Goal: Task Accomplishment & Management: Use online tool/utility

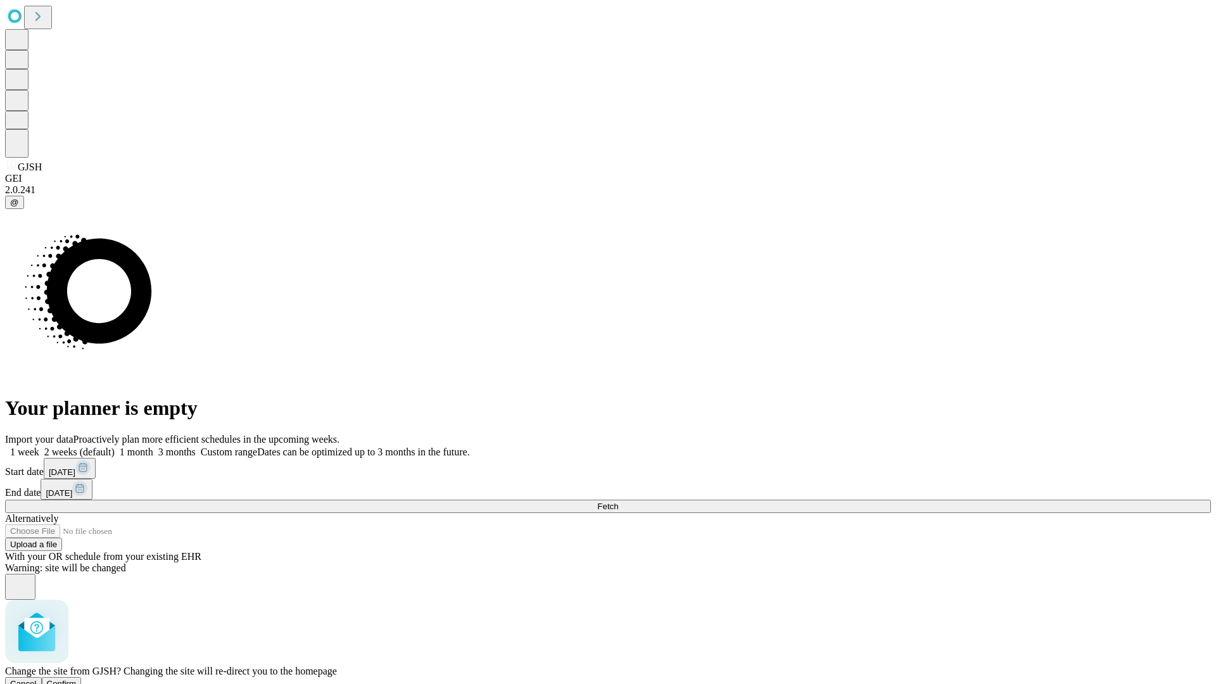
click at [77, 679] on span "Confirm" at bounding box center [62, 684] width 30 height 10
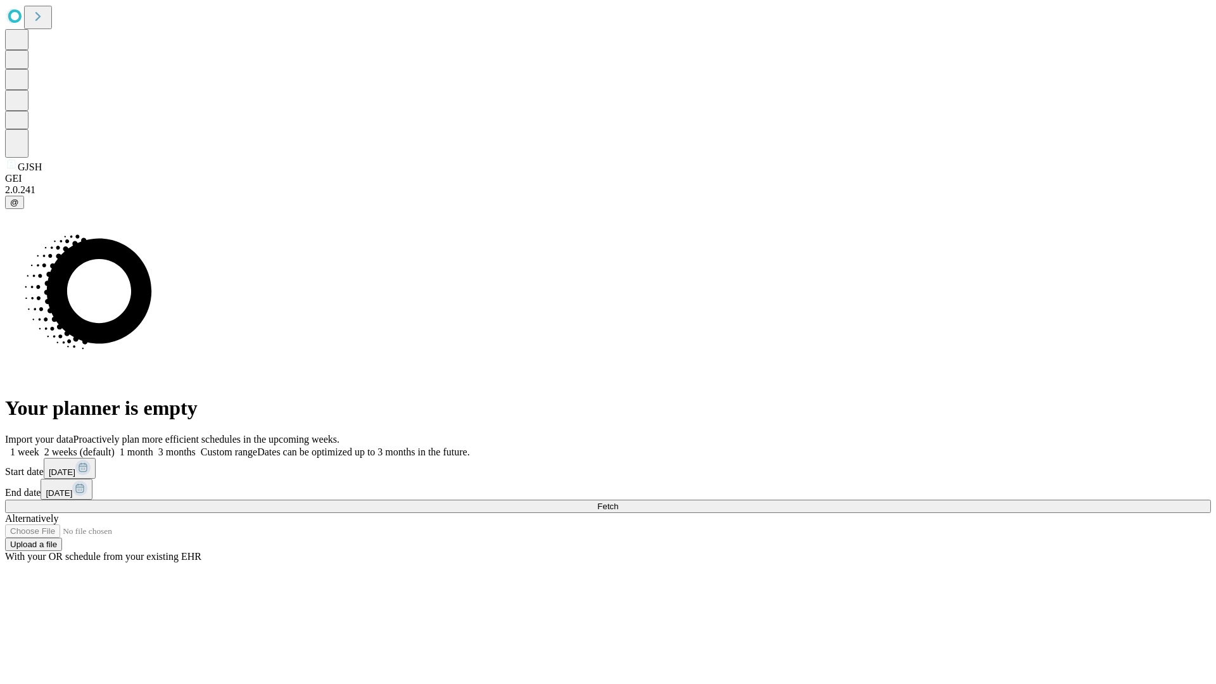
click at [115, 447] on label "2 weeks (default)" at bounding box center [76, 452] width 75 height 11
click at [618, 502] on span "Fetch" at bounding box center [607, 507] width 21 height 10
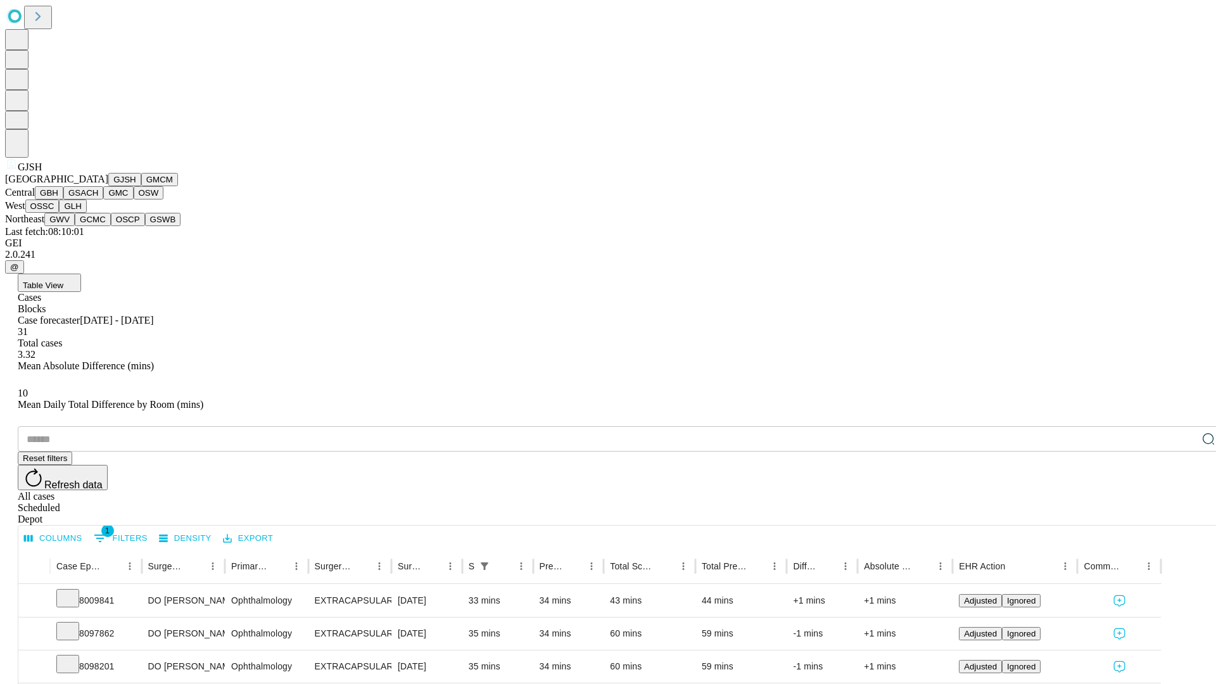
click at [141, 186] on button "GMCM" at bounding box center [159, 179] width 37 height 13
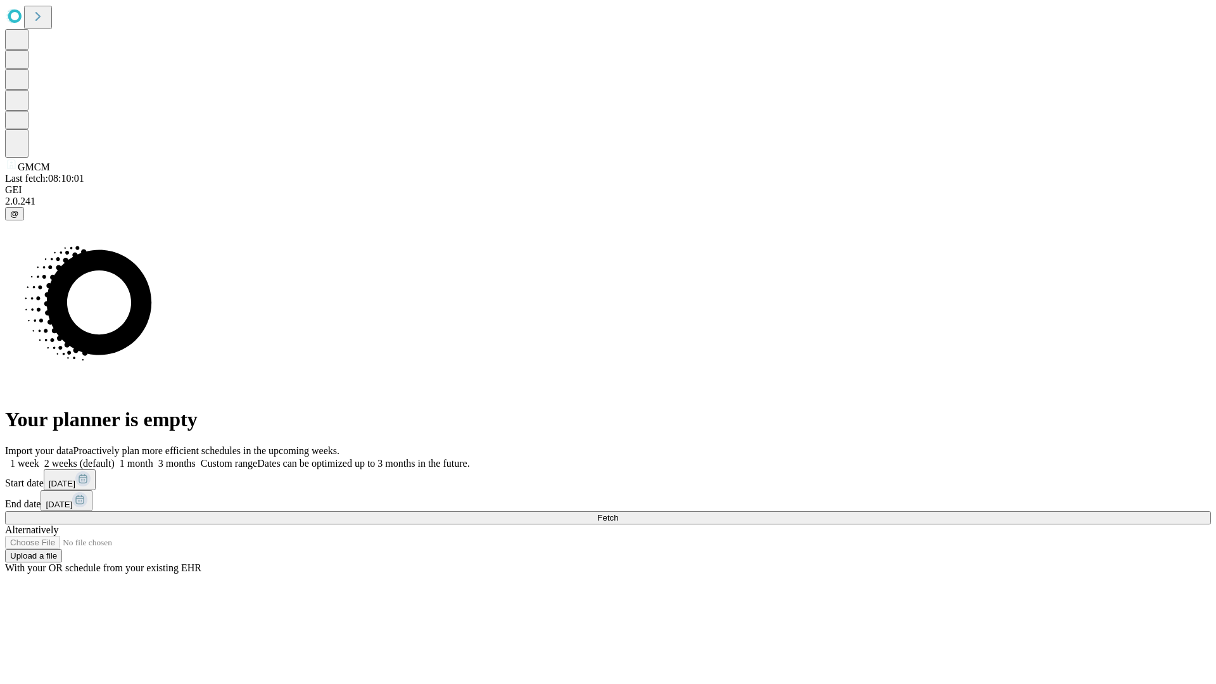
click at [115, 458] on label "2 weeks (default)" at bounding box center [76, 463] width 75 height 11
click at [618, 513] on span "Fetch" at bounding box center [607, 518] width 21 height 10
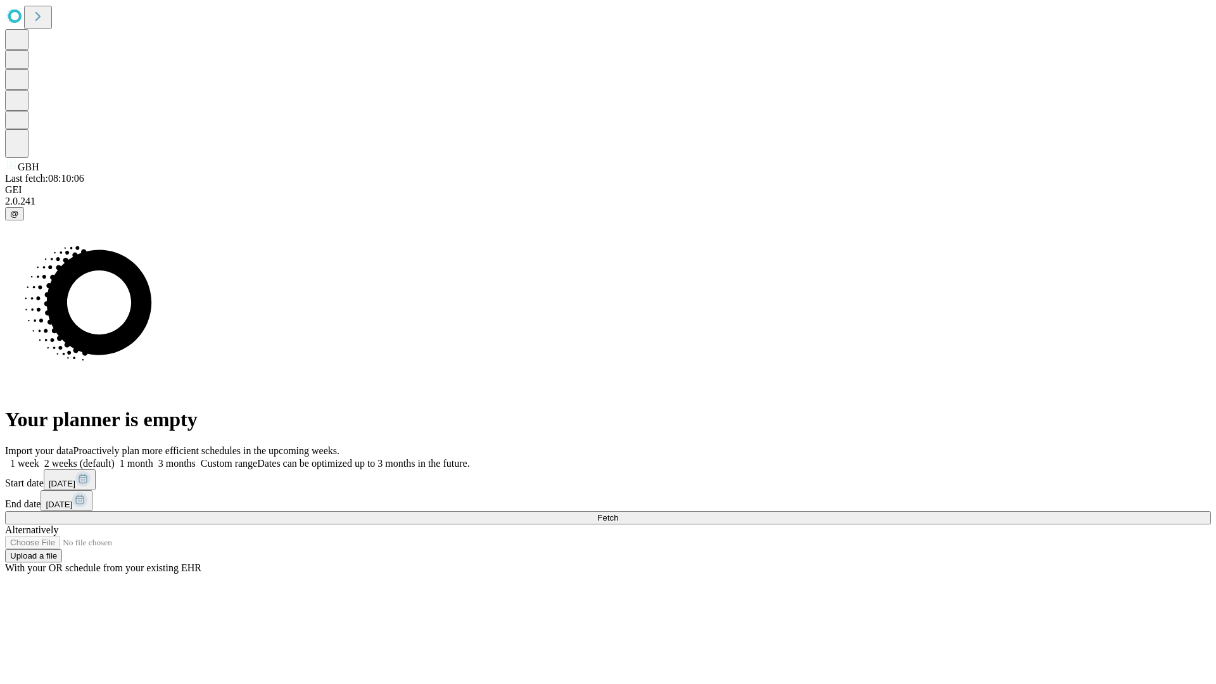
click at [115, 458] on label "2 weeks (default)" at bounding box center [76, 463] width 75 height 11
click at [618, 513] on span "Fetch" at bounding box center [607, 518] width 21 height 10
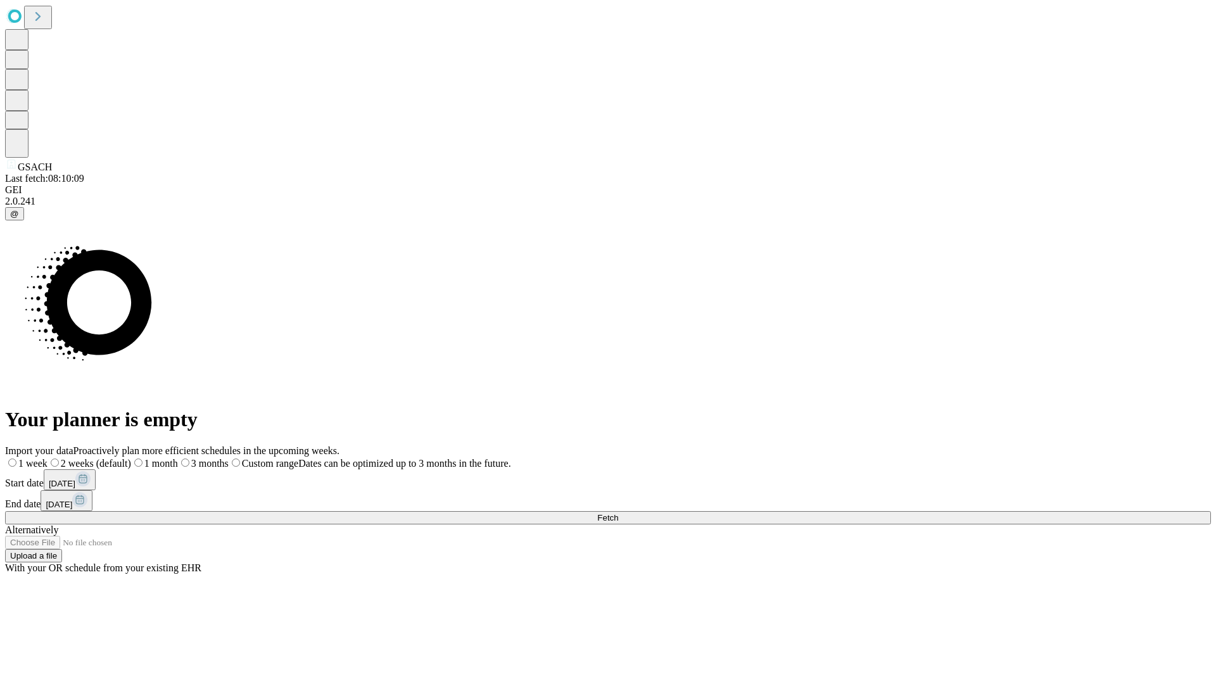
click at [131, 458] on label "2 weeks (default)" at bounding box center [90, 463] width 84 height 11
click at [618, 513] on span "Fetch" at bounding box center [607, 518] width 21 height 10
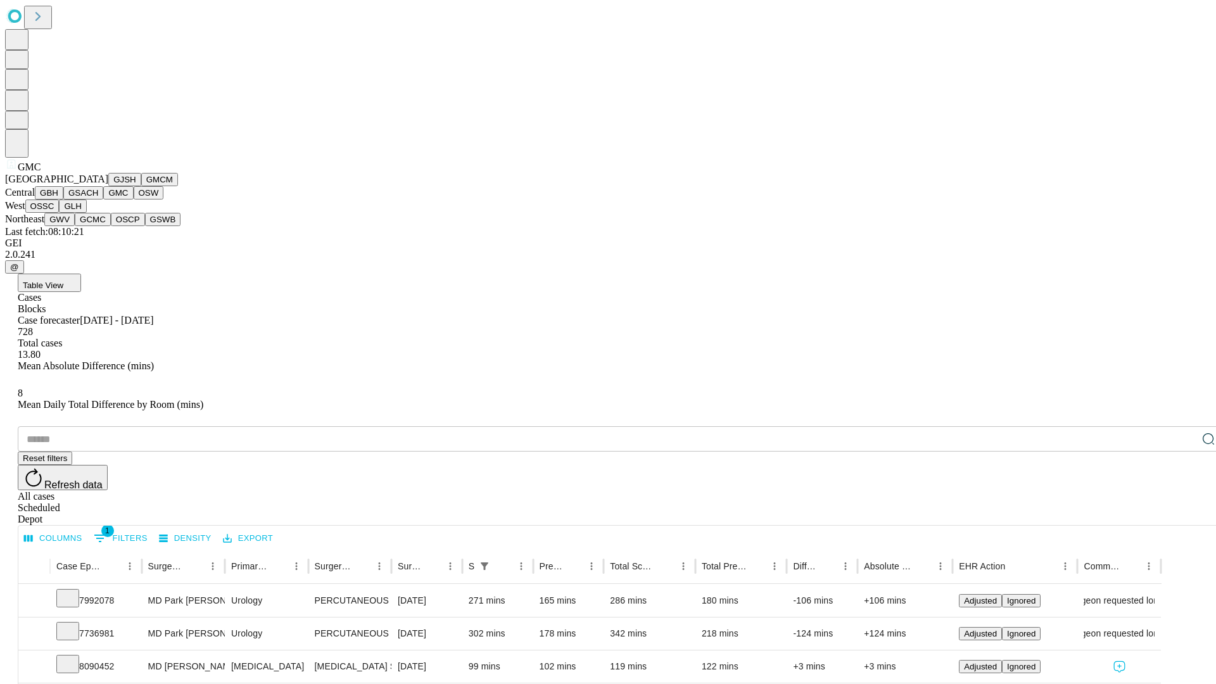
click at [134, 200] on button "OSW" at bounding box center [149, 192] width 30 height 13
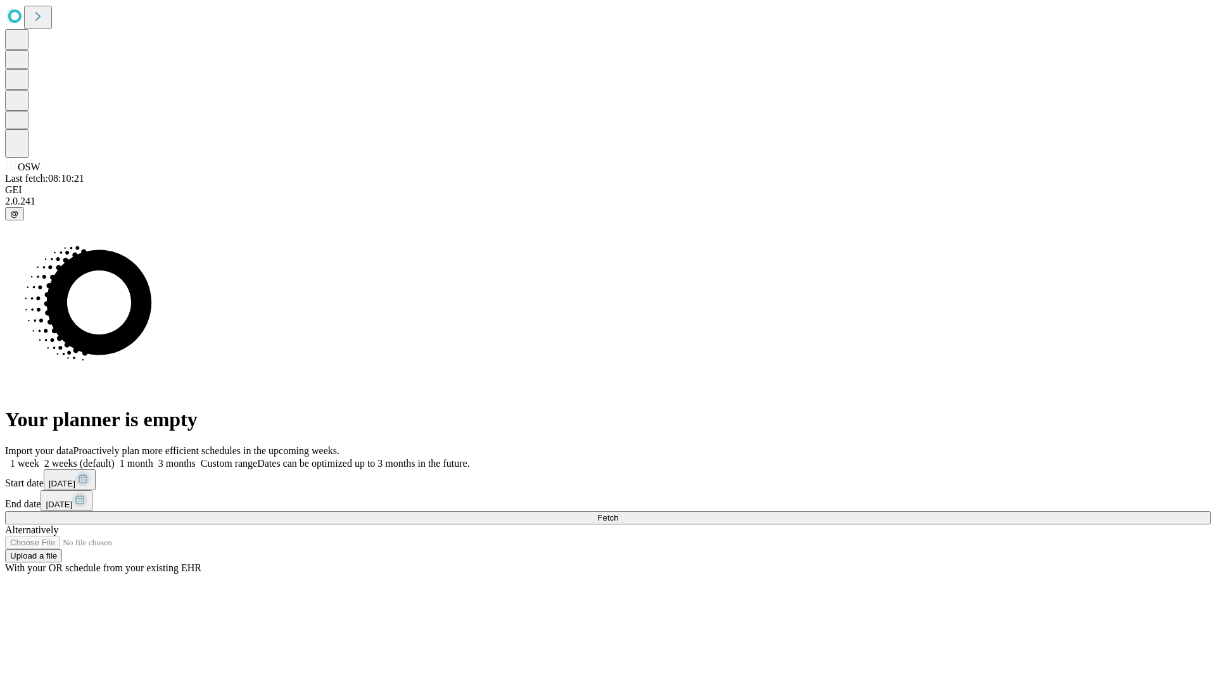
click at [115, 458] on label "2 weeks (default)" at bounding box center [76, 463] width 75 height 11
click at [618, 513] on span "Fetch" at bounding box center [607, 518] width 21 height 10
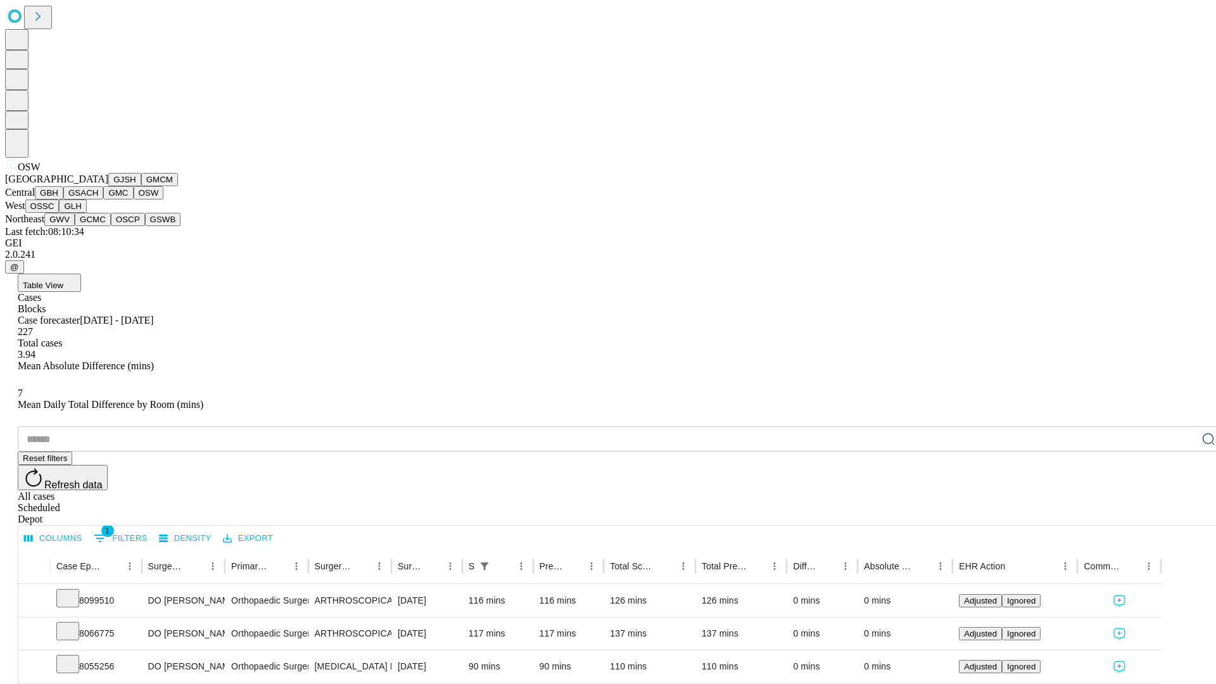
click at [60, 213] on button "OSSC" at bounding box center [42, 206] width 34 height 13
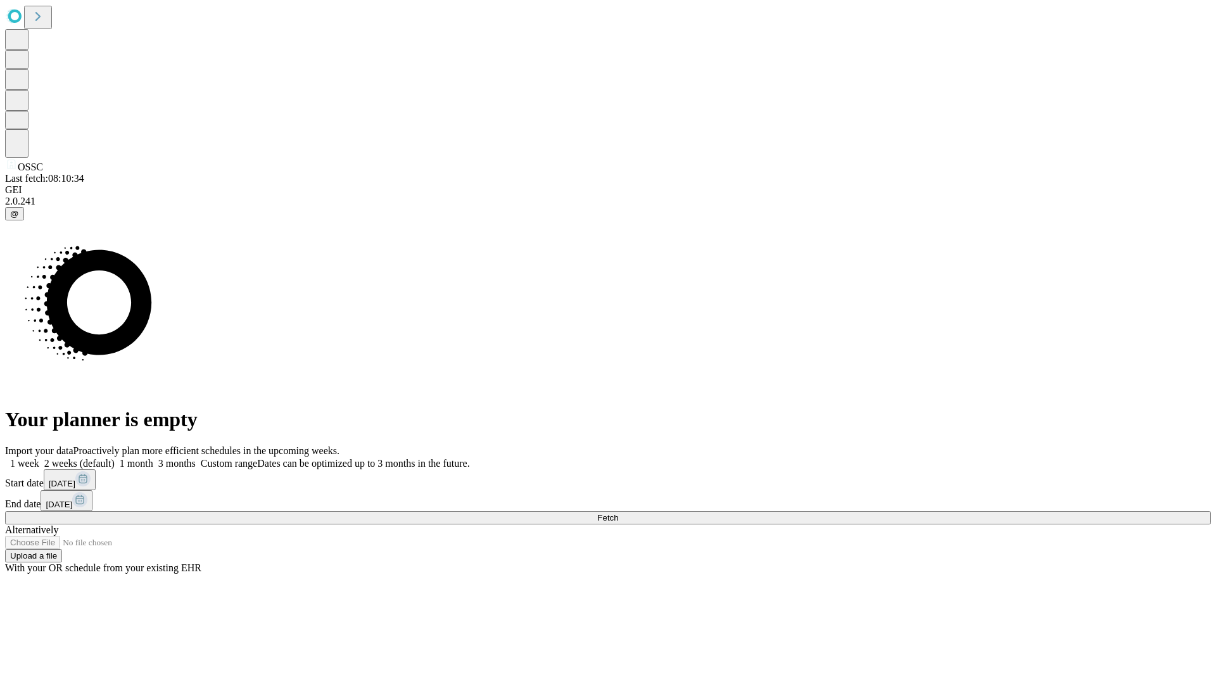
click at [115, 458] on label "2 weeks (default)" at bounding box center [76, 463] width 75 height 11
click at [618, 513] on span "Fetch" at bounding box center [607, 518] width 21 height 10
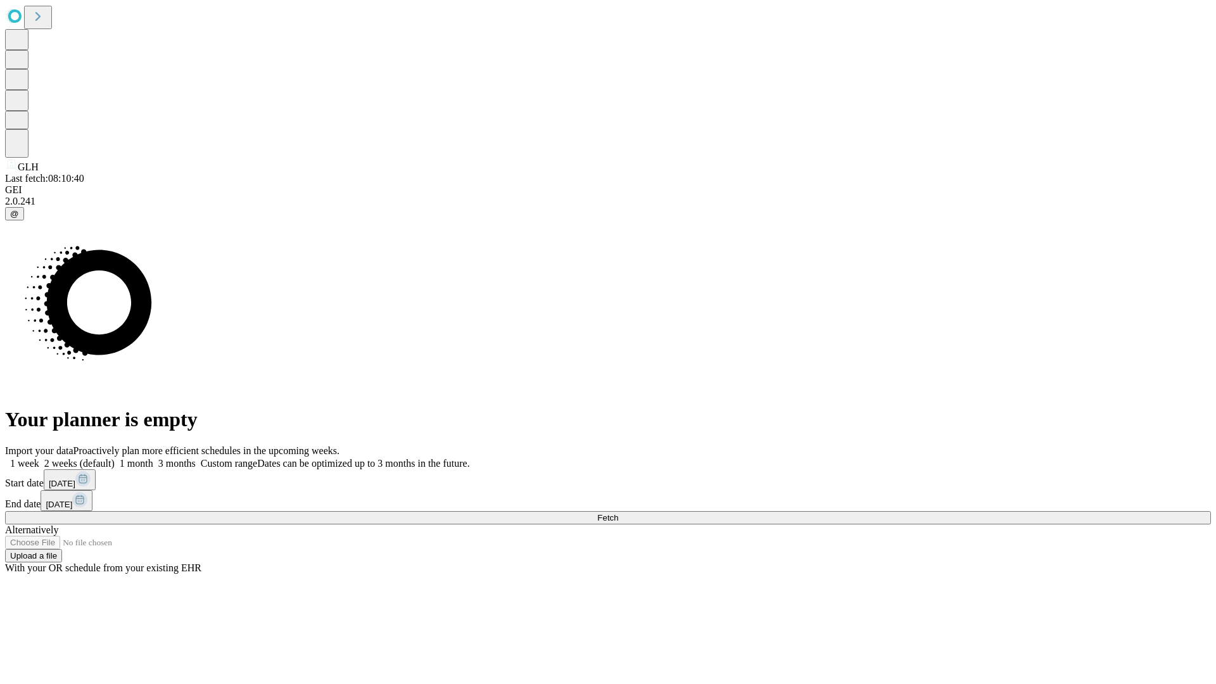
click at [115, 458] on label "2 weeks (default)" at bounding box center [76, 463] width 75 height 11
click at [618, 513] on span "Fetch" at bounding box center [607, 518] width 21 height 10
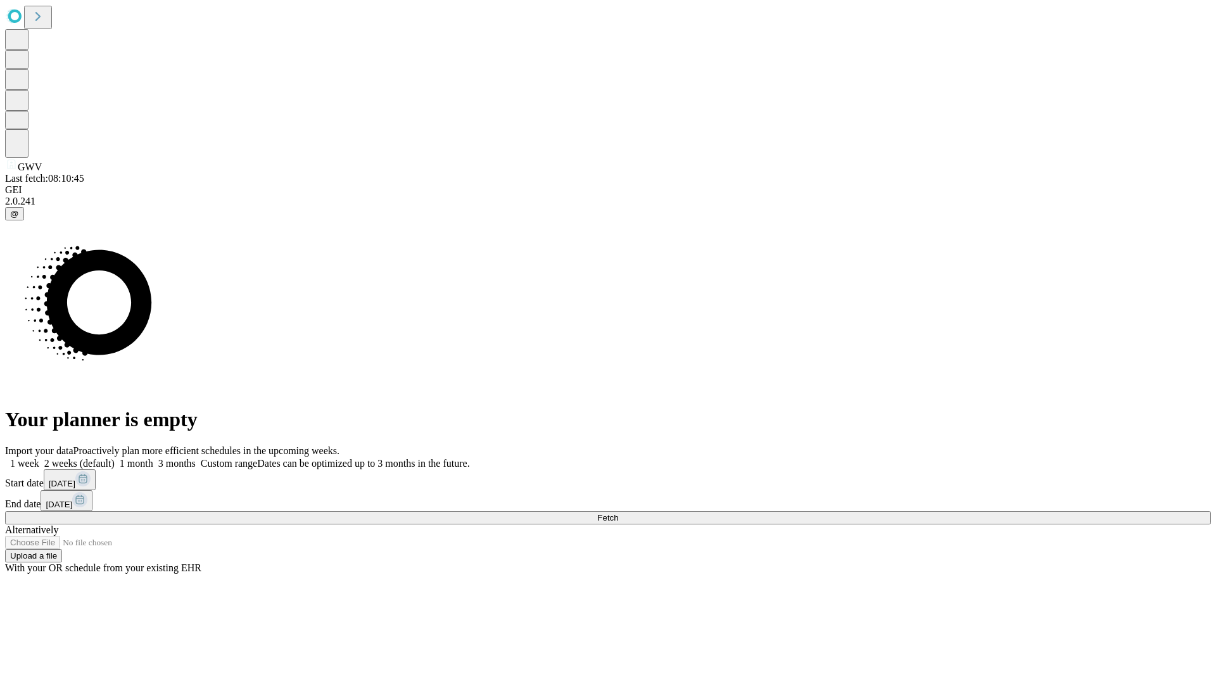
click at [115, 458] on label "2 weeks (default)" at bounding box center [76, 463] width 75 height 11
click at [618, 513] on span "Fetch" at bounding box center [607, 518] width 21 height 10
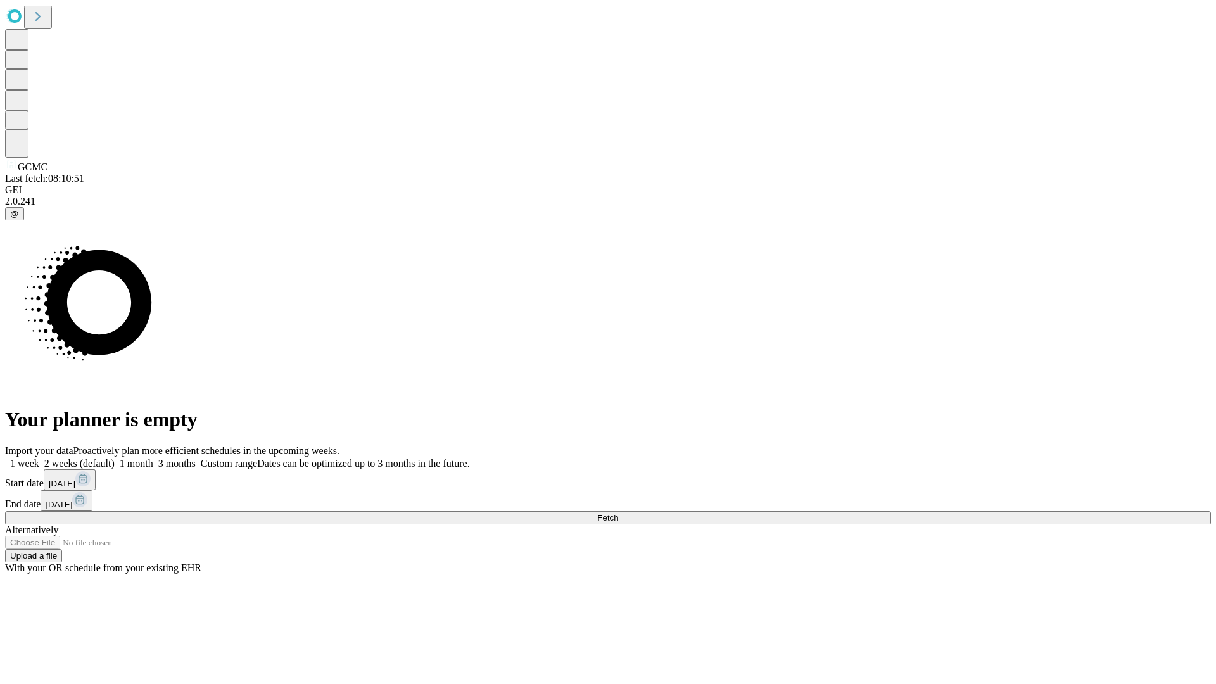
click at [115, 458] on label "2 weeks (default)" at bounding box center [76, 463] width 75 height 11
click at [618, 513] on span "Fetch" at bounding box center [607, 518] width 21 height 10
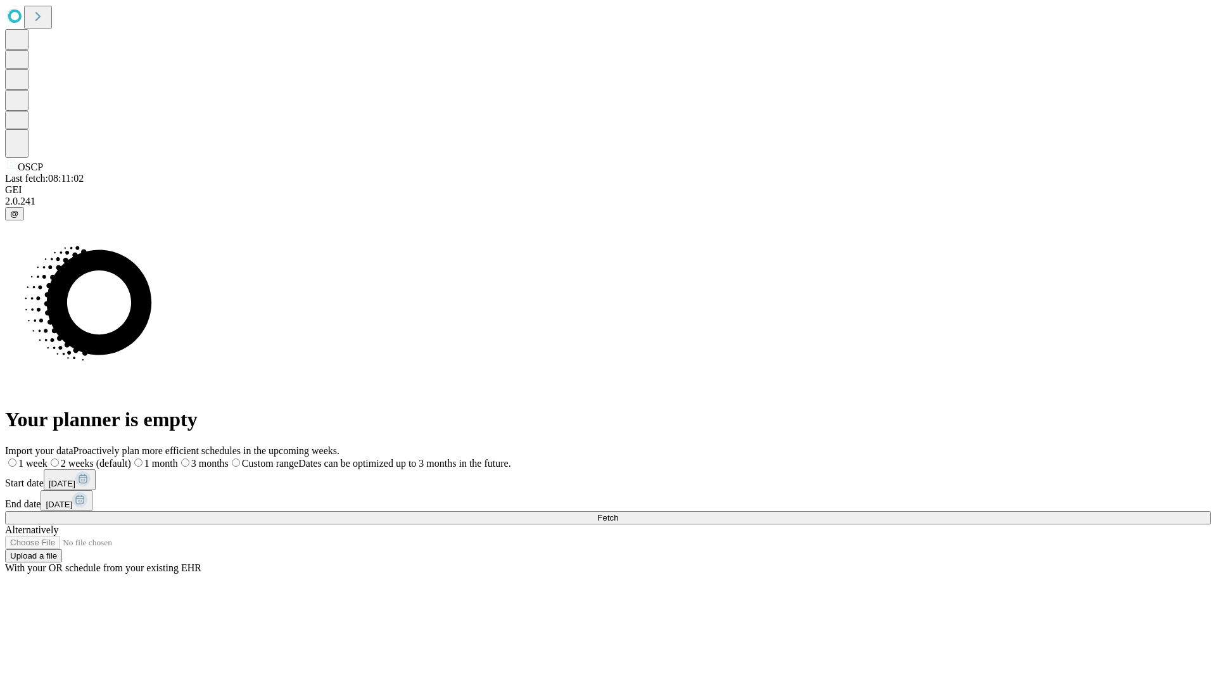
click at [131, 458] on label "2 weeks (default)" at bounding box center [90, 463] width 84 height 11
click at [618, 513] on span "Fetch" at bounding box center [607, 518] width 21 height 10
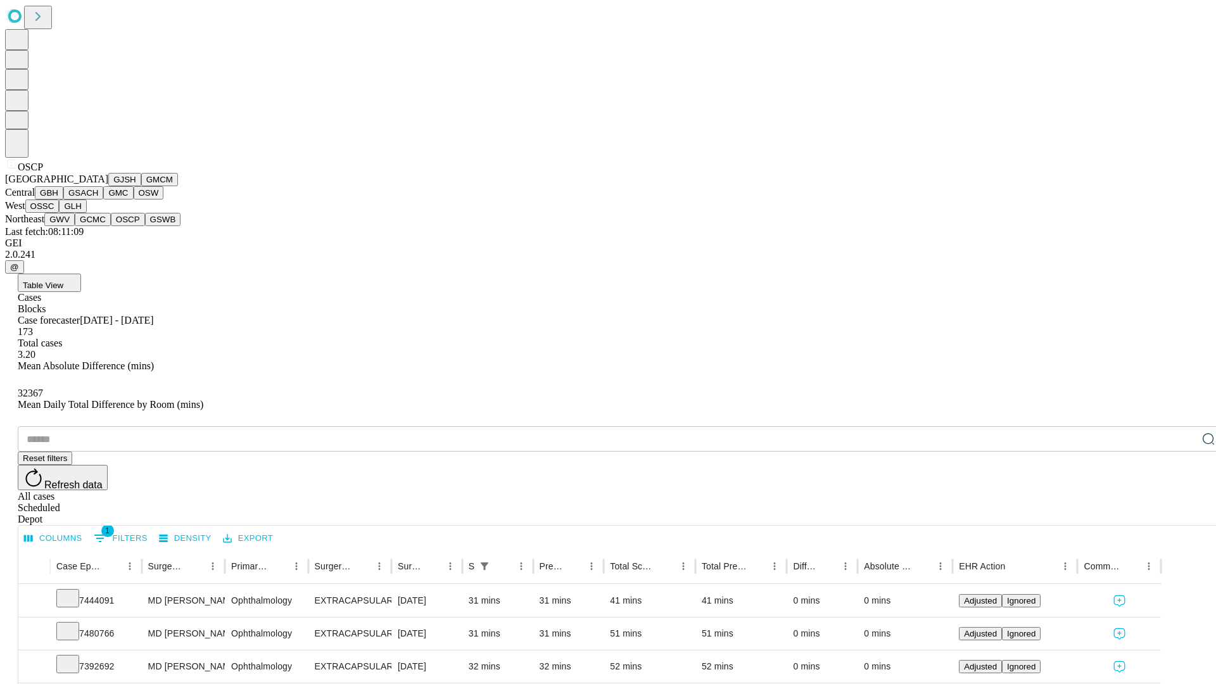
click at [145, 226] on button "GSWB" at bounding box center [163, 219] width 36 height 13
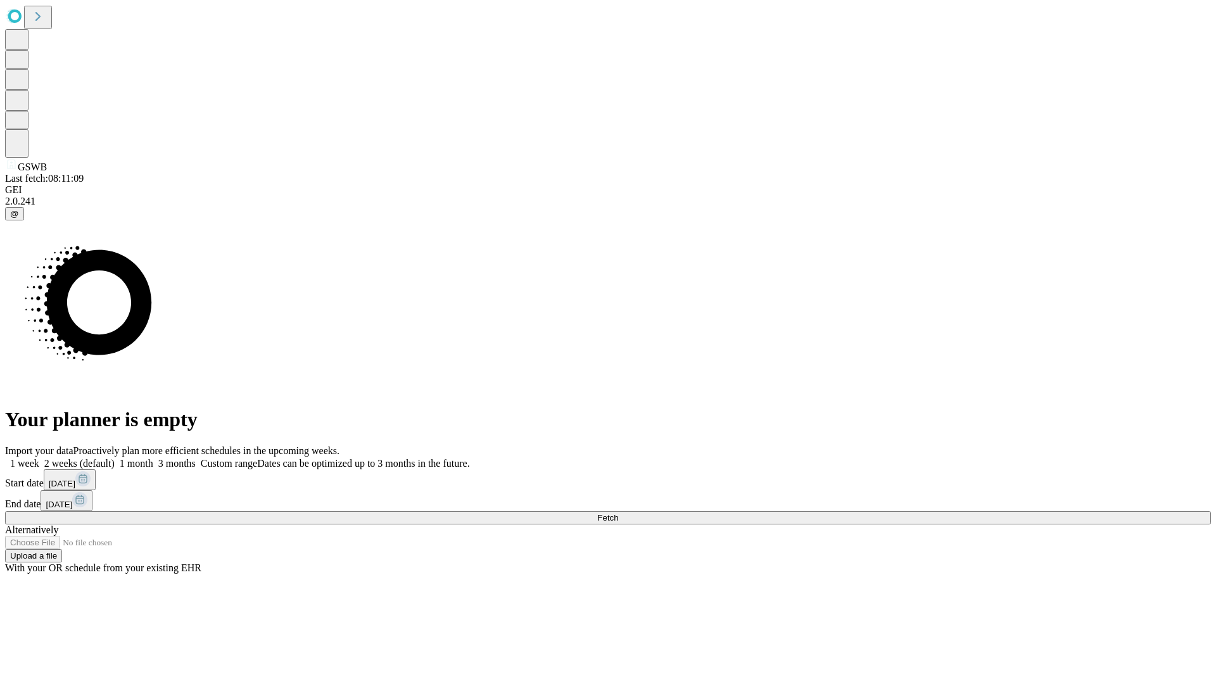
click at [115, 458] on label "2 weeks (default)" at bounding box center [76, 463] width 75 height 11
click at [618, 513] on span "Fetch" at bounding box center [607, 518] width 21 height 10
